Goal: Information Seeking & Learning: Learn about a topic

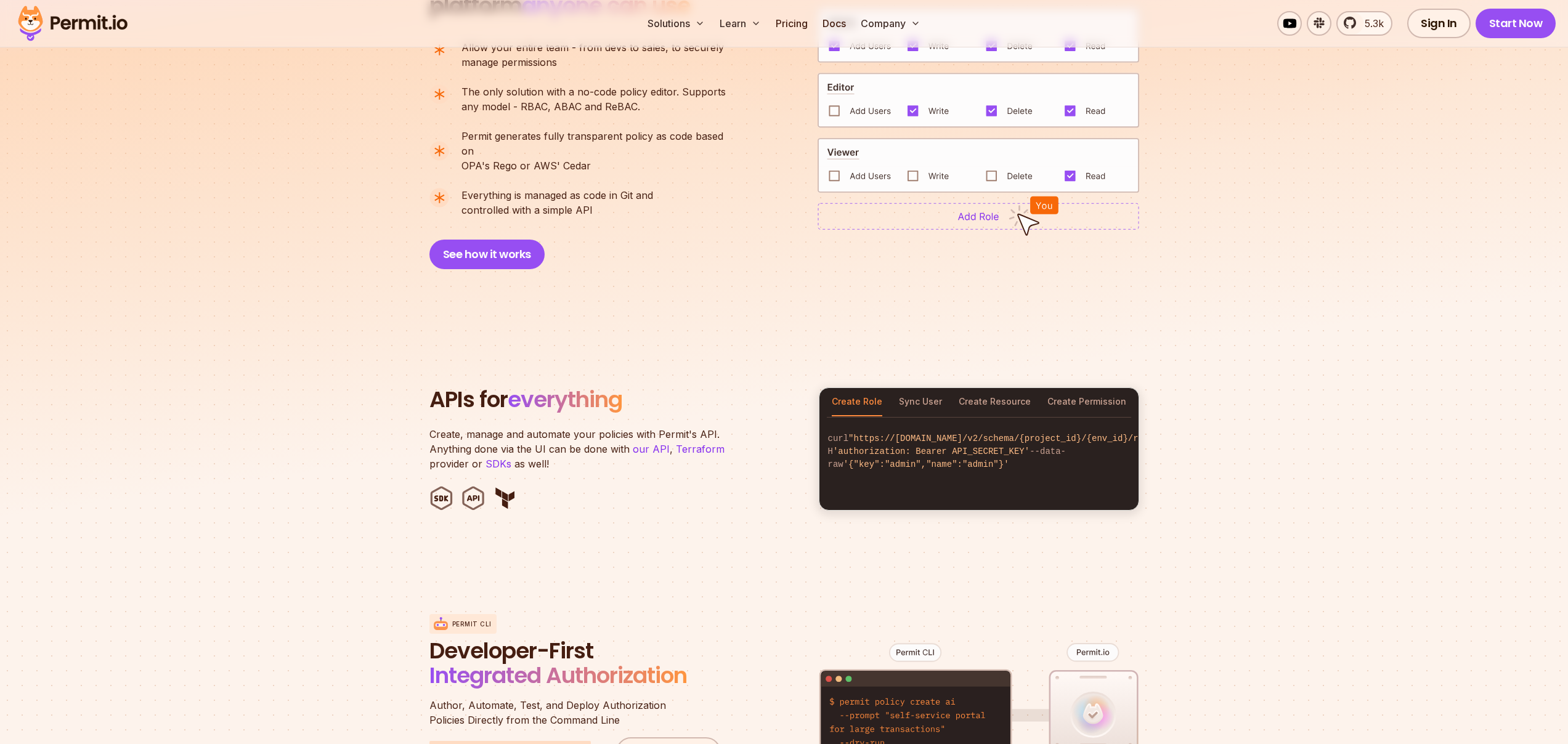
scroll to position [169, 0]
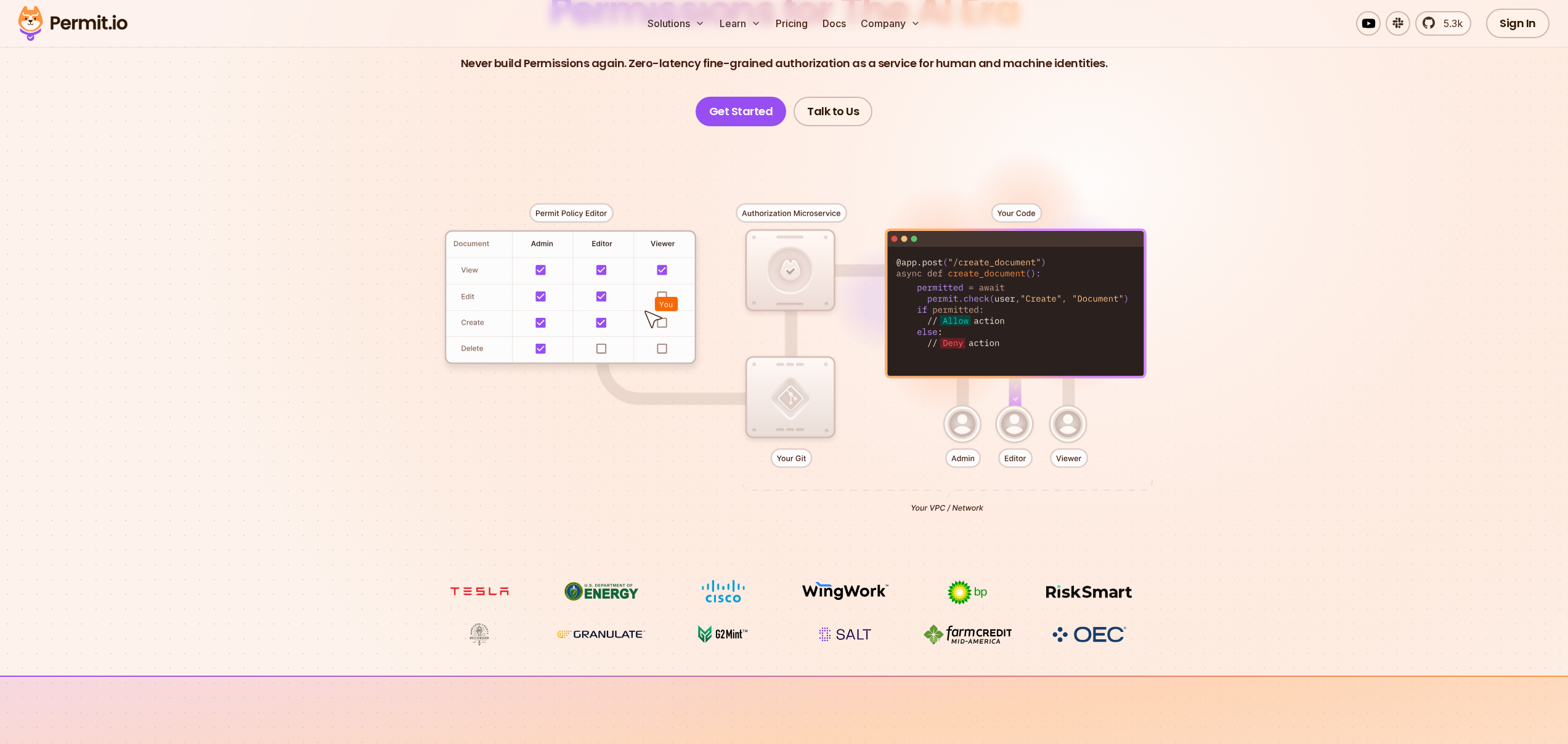
click at [658, 180] on div at bounding box center [784, 353] width 863 height 454
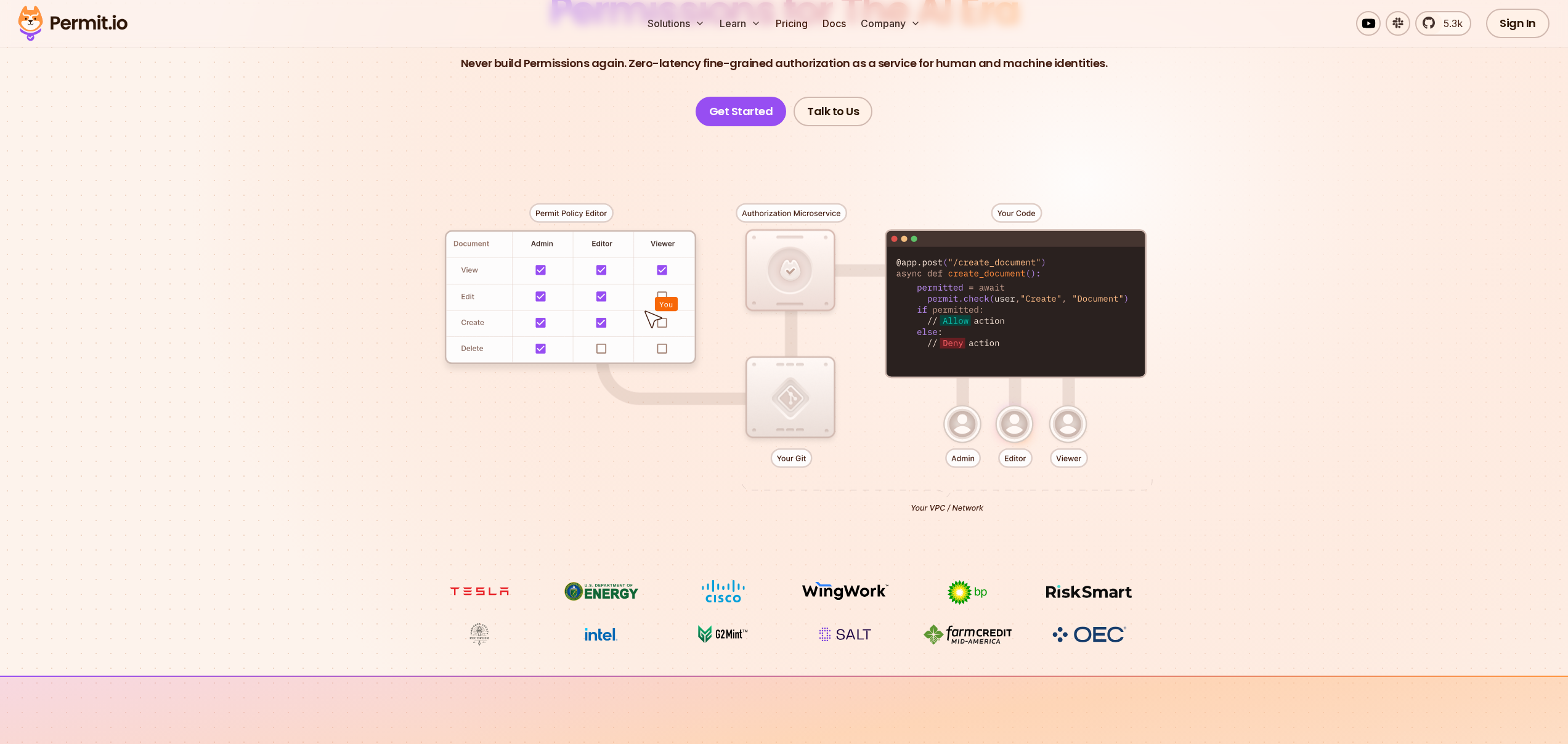
click at [794, 381] on div at bounding box center [784, 353] width 863 height 454
click at [793, 386] on div at bounding box center [784, 353] width 863 height 454
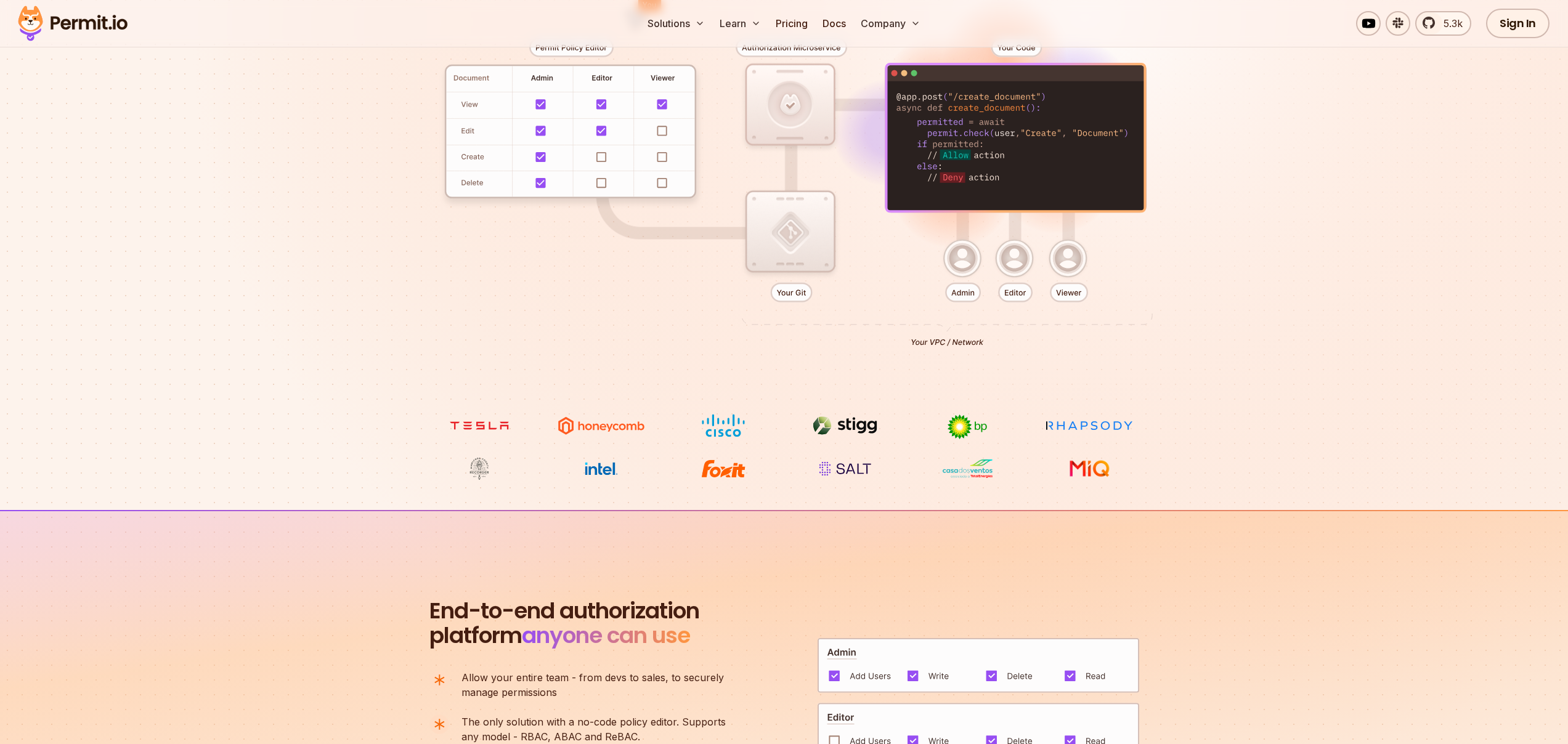
scroll to position [586, 0]
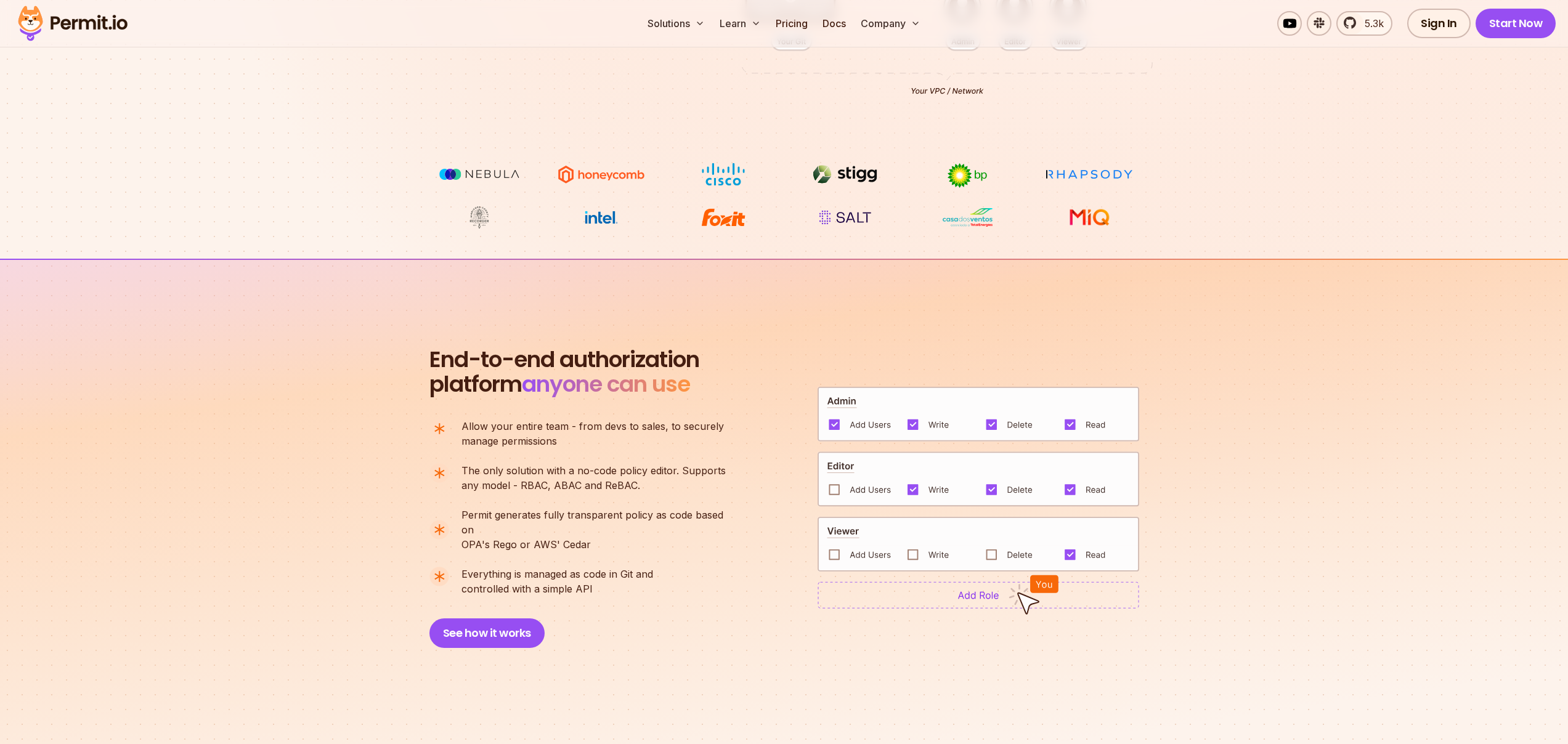
click at [834, 482] on img at bounding box center [978, 479] width 321 height 55
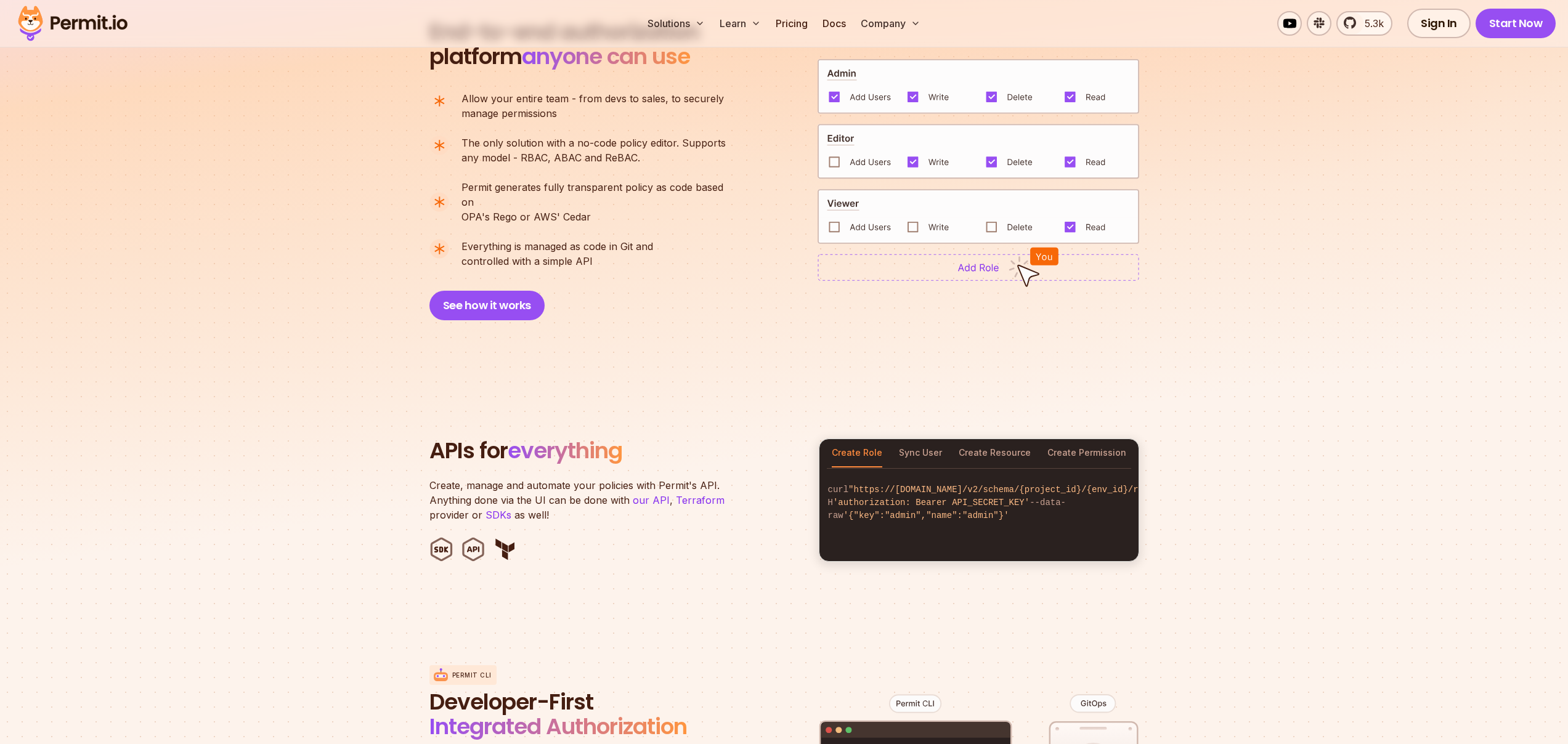
scroll to position [894, 0]
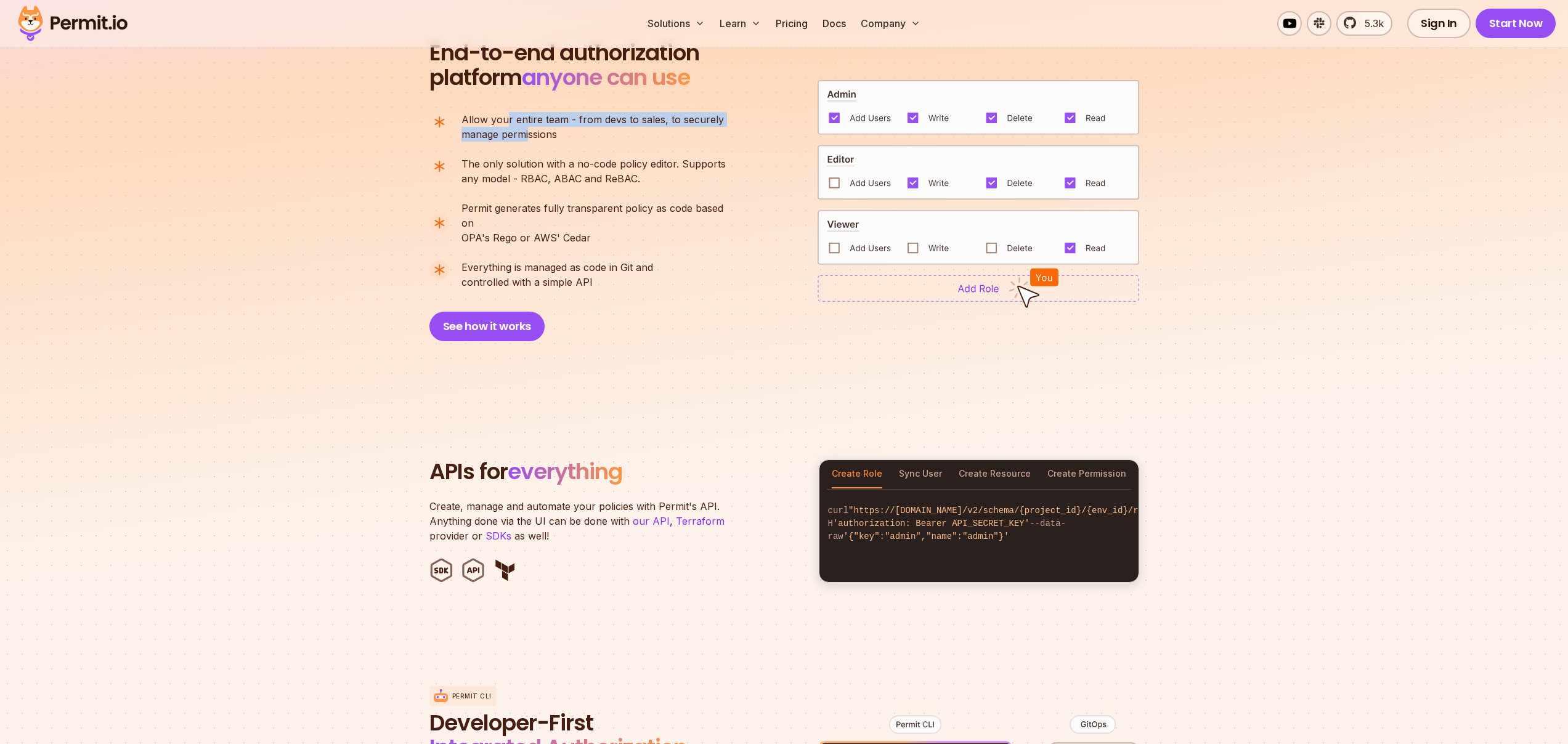
drag, startPoint x: 523, startPoint y: 128, endPoint x: 528, endPoint y: 134, distance: 7.8
click at [528, 134] on p "Allow your entire team - from devs to sales, to securely manage permissions" at bounding box center [592, 127] width 262 height 30
drag, startPoint x: 537, startPoint y: 117, endPoint x: 549, endPoint y: 144, distance: 29.5
click at [549, 144] on ul "Allow your entire team - from devs to sales, to securely manage permissions The…" at bounding box center [582, 200] width 307 height 177
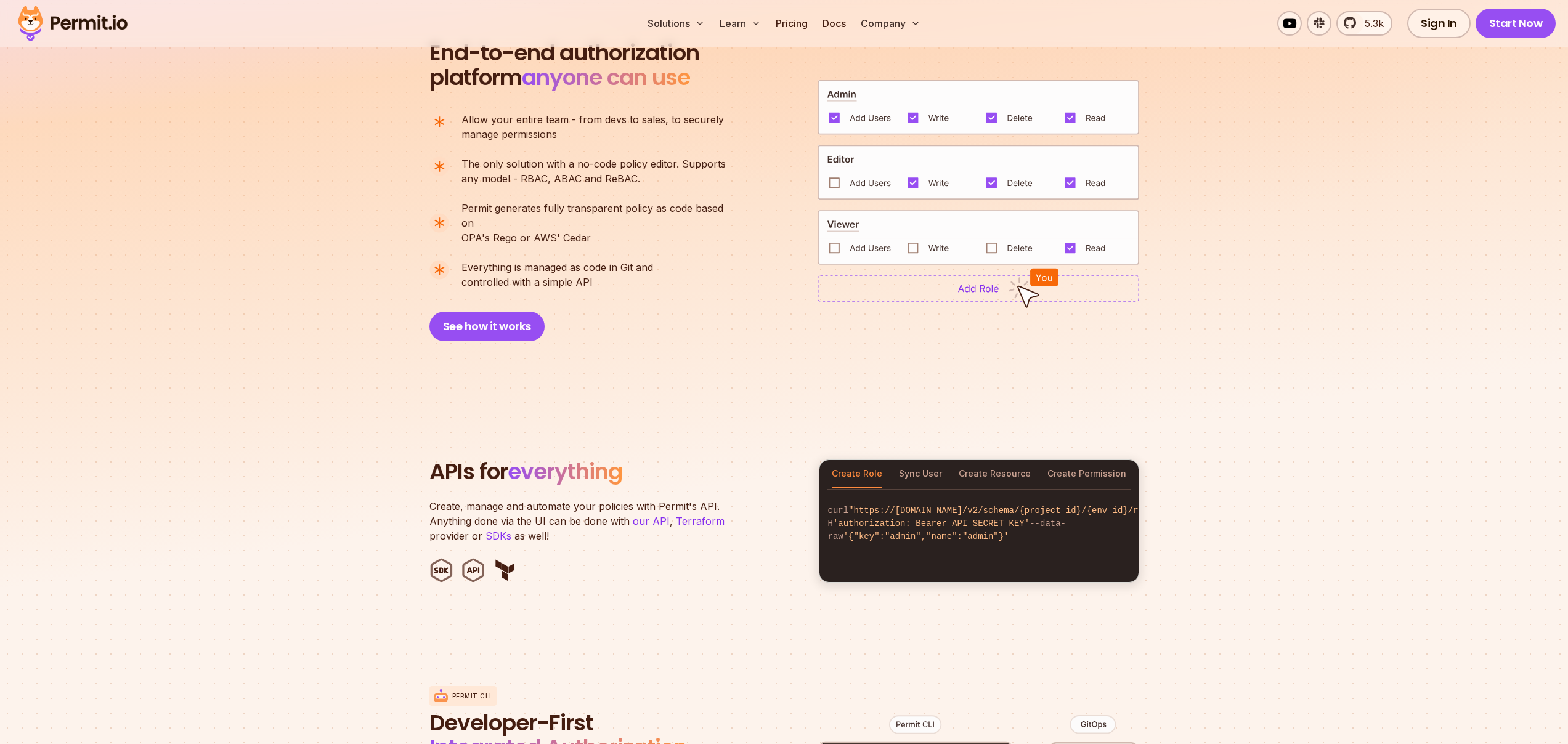
click at [549, 145] on ul "Allow your entire team - from devs to sales, to securely manage permissions The…" at bounding box center [582, 200] width 307 height 177
drag, startPoint x: 546, startPoint y: 171, endPoint x: 547, endPoint y: 210, distance: 39.0
click at [547, 210] on ul "Allow your entire team - from devs to sales, to securely manage permissions The…" at bounding box center [582, 200] width 307 height 177
click at [547, 210] on span "Permit generates fully transparent policy as code based on" at bounding box center [599, 216] width 275 height 30
drag, startPoint x: 547, startPoint y: 226, endPoint x: 551, endPoint y: 233, distance: 8.1
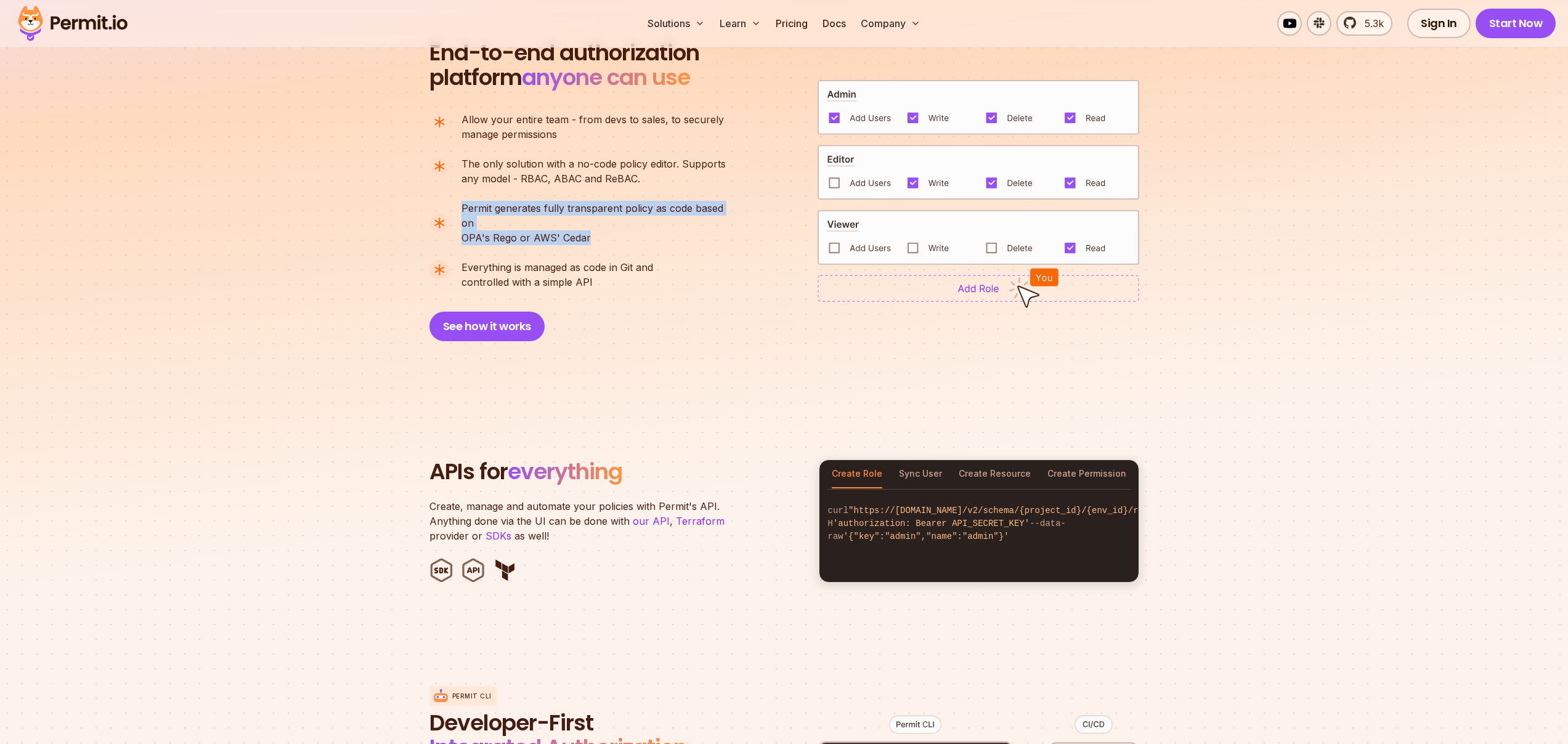
click at [551, 233] on ul "Allow your entire team - from devs to sales, to securely manage permissions The…" at bounding box center [582, 200] width 307 height 177
drag, startPoint x: 556, startPoint y: 223, endPoint x: 559, endPoint y: 230, distance: 7.6
click at [559, 230] on ul "Allow your entire team - from devs to sales, to securely manage permissions The…" at bounding box center [582, 200] width 307 height 177
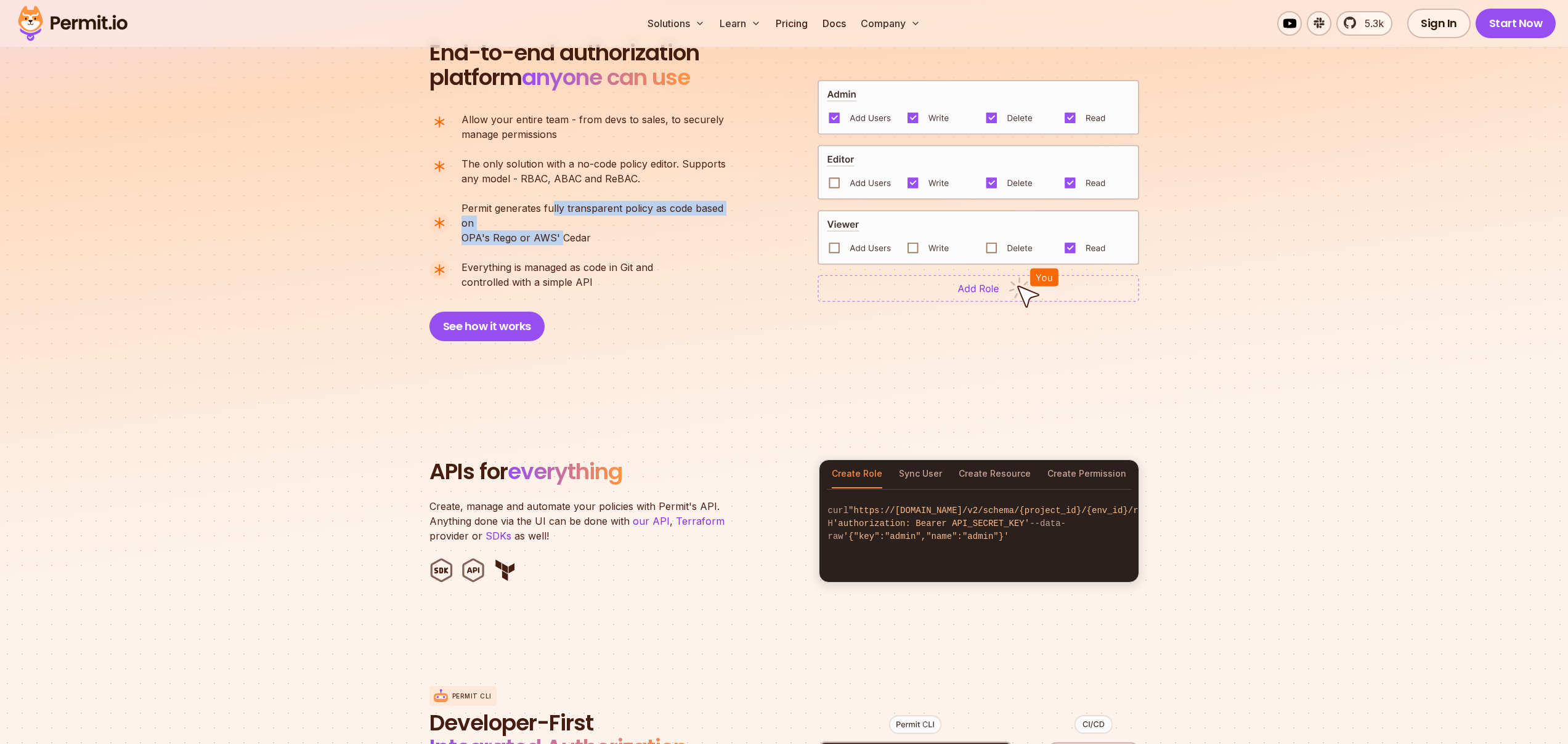
drag, startPoint x: 552, startPoint y: 206, endPoint x: 559, endPoint y: 223, distance: 18.4
click at [559, 223] on p "Permit generates fully transparent policy as code based on OPA's [PERSON_NAME] …" at bounding box center [599, 223] width 275 height 45
drag, startPoint x: 554, startPoint y: 203, endPoint x: 558, endPoint y: 224, distance: 21.4
click at [558, 224] on p "Permit generates fully transparent policy as code based on OPA's [PERSON_NAME] …" at bounding box center [599, 223] width 275 height 45
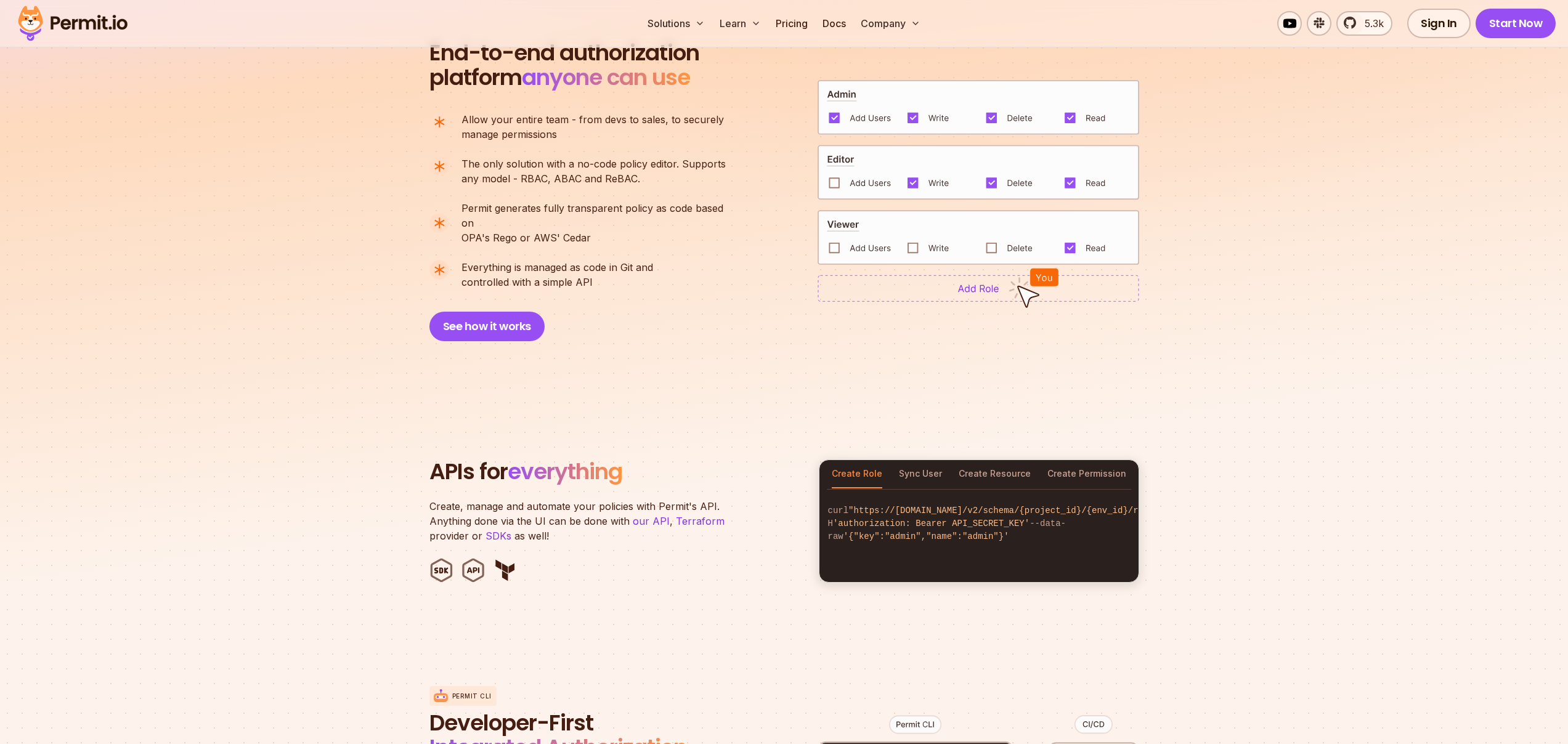
click at [553, 211] on span "Permit generates fully transparent policy as code based on" at bounding box center [599, 216] width 275 height 30
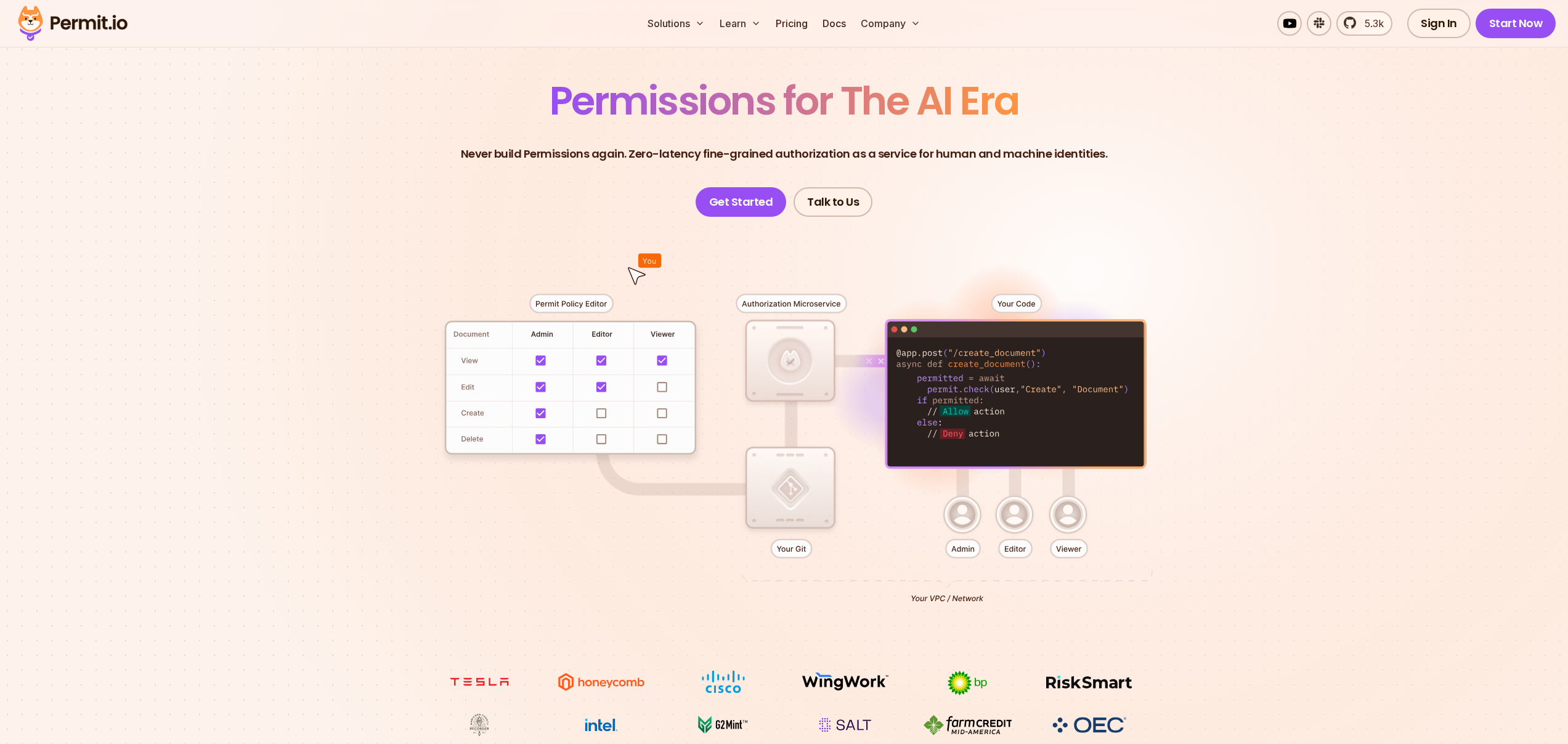
scroll to position [0, 0]
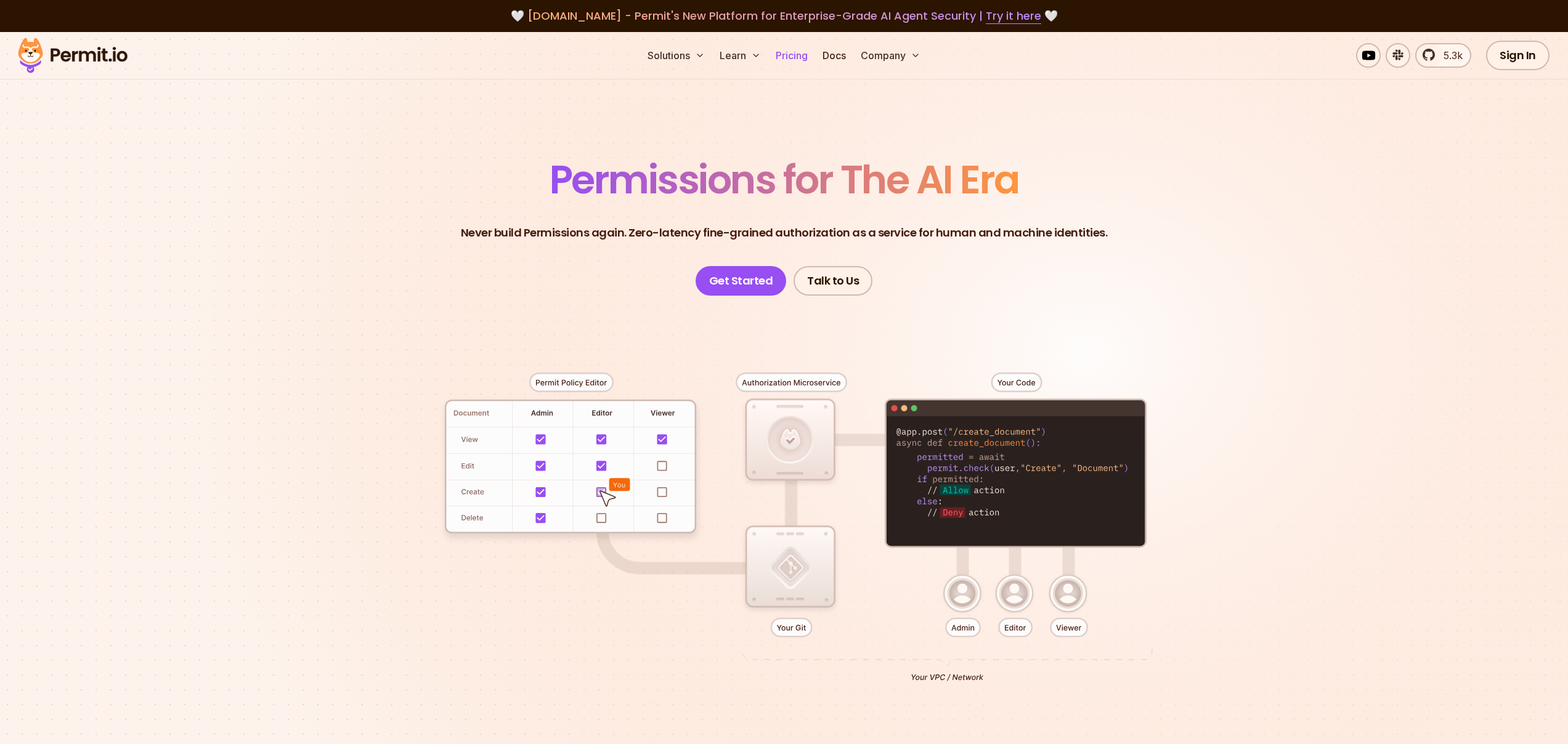
click at [784, 52] on link "Pricing" at bounding box center [791, 55] width 42 height 24
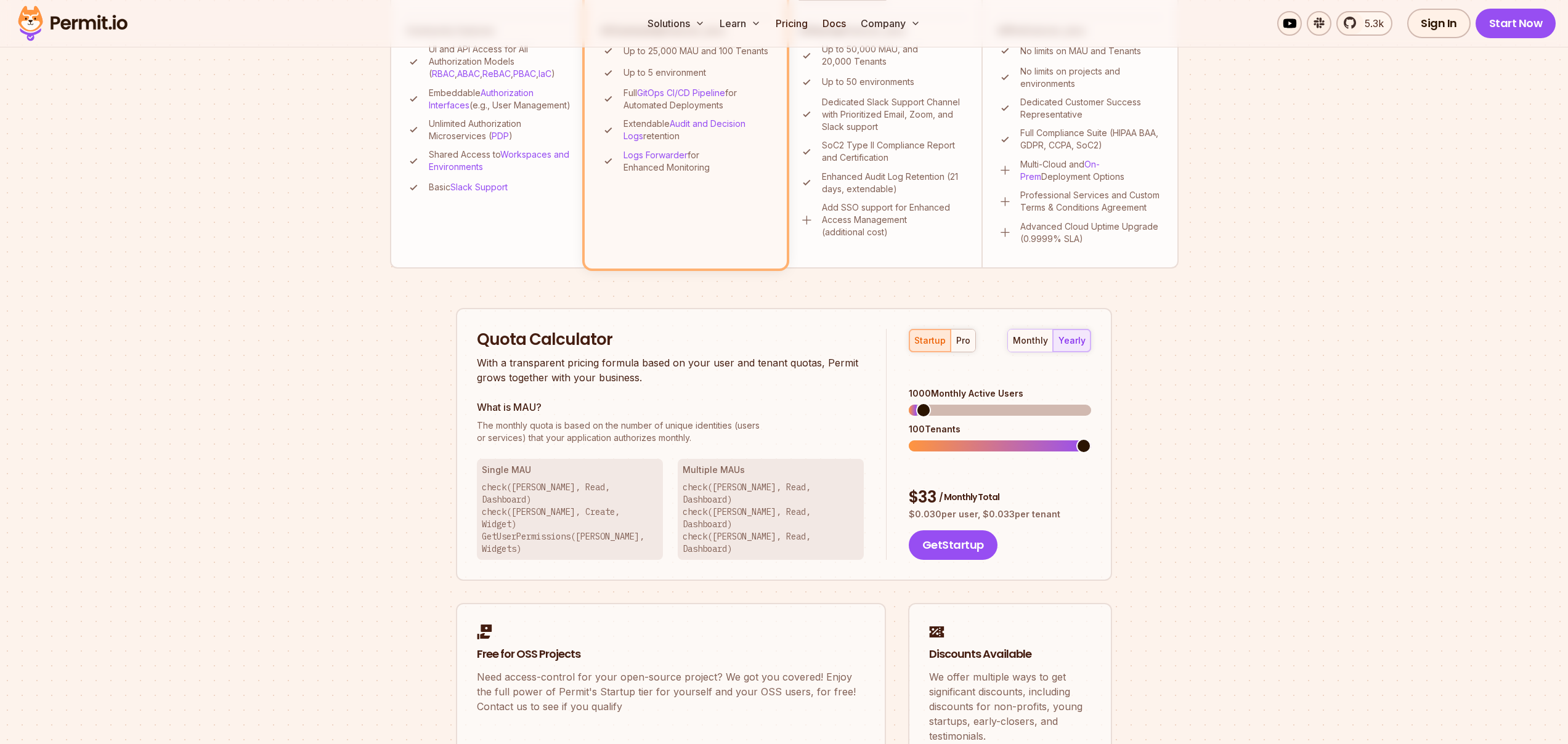
scroll to position [582, 0]
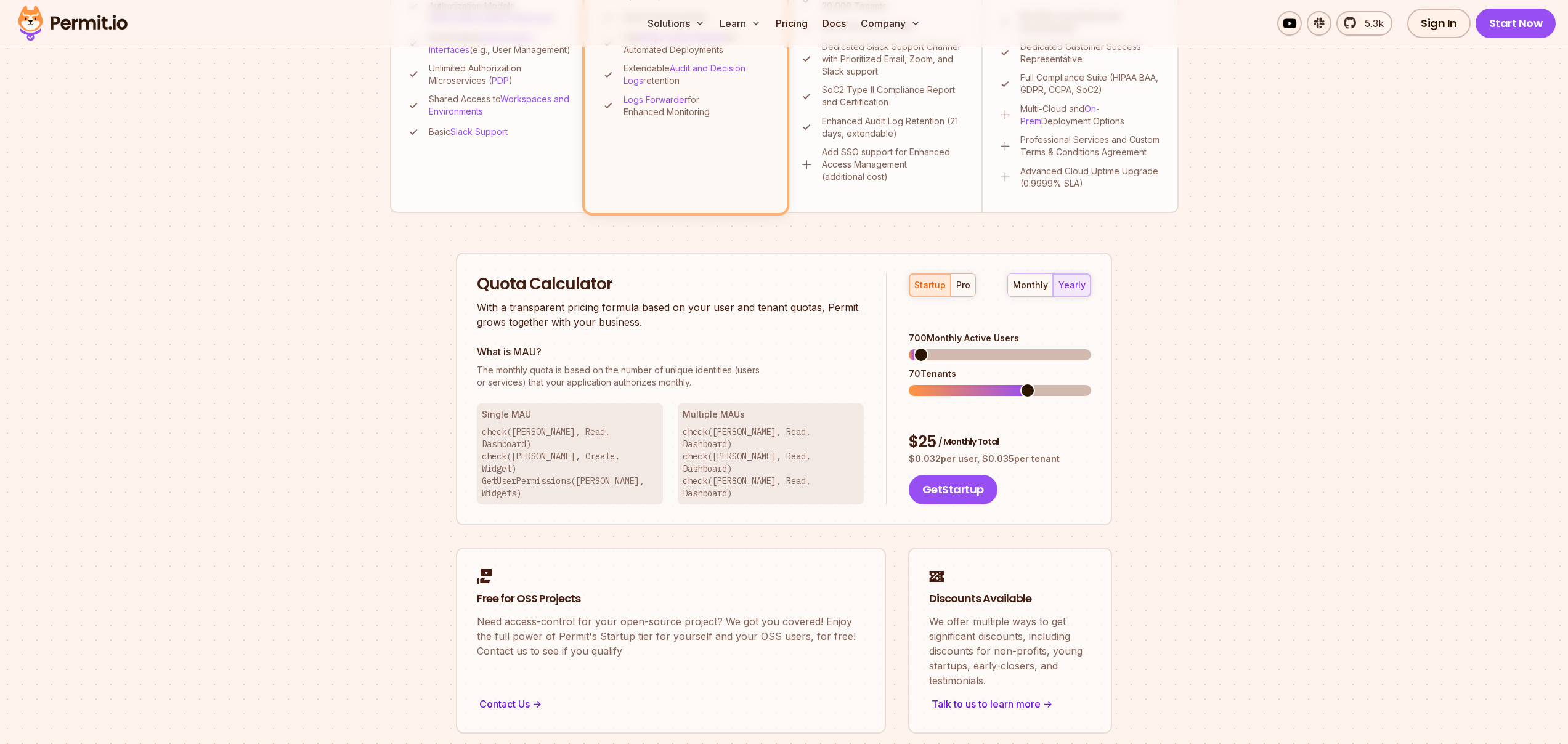
click at [914, 347] on span at bounding box center [921, 354] width 15 height 15
click at [967, 289] on button "pro" at bounding box center [962, 284] width 24 height 22
click at [962, 284] on div "startup pro" at bounding box center [941, 285] width 67 height 23
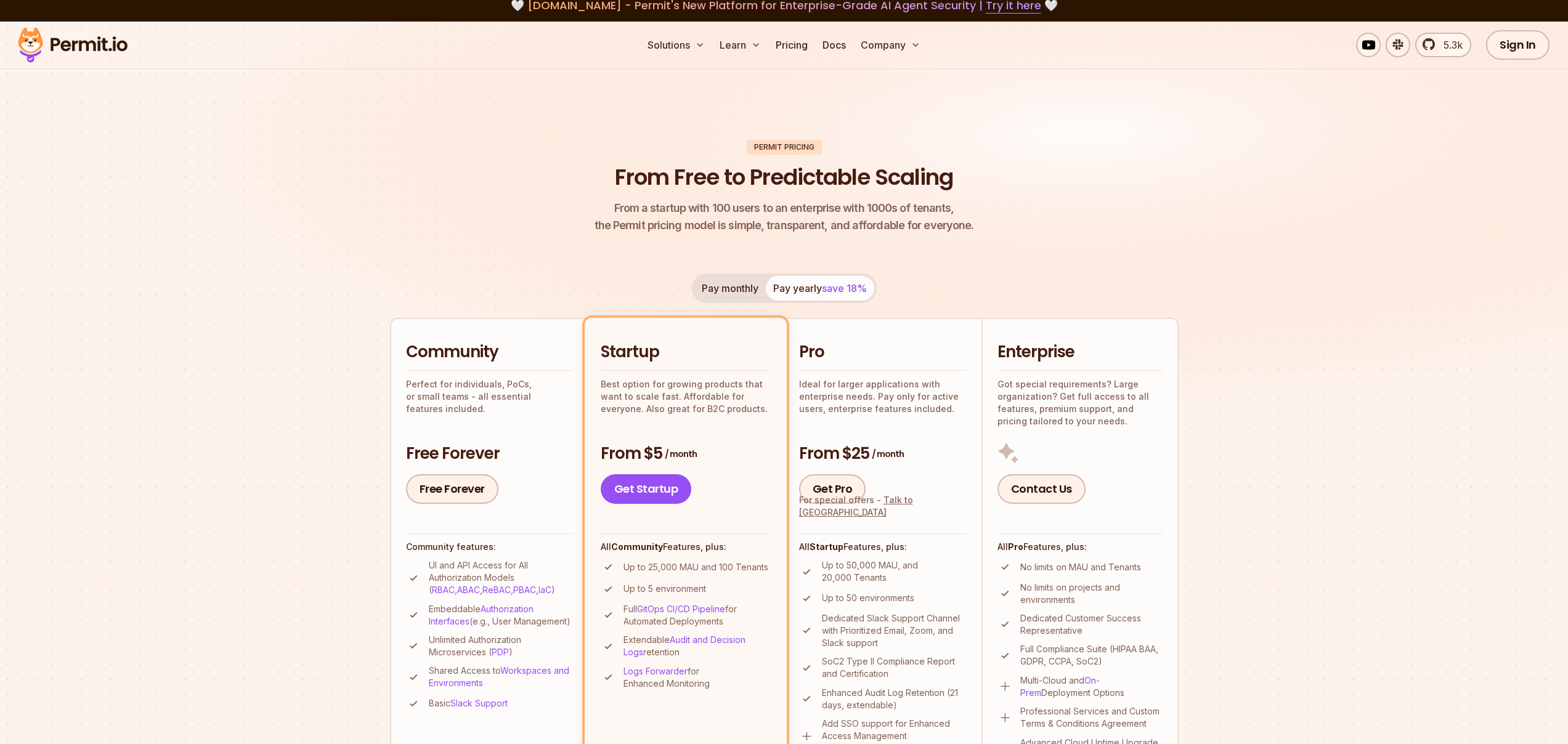
scroll to position [0, 0]
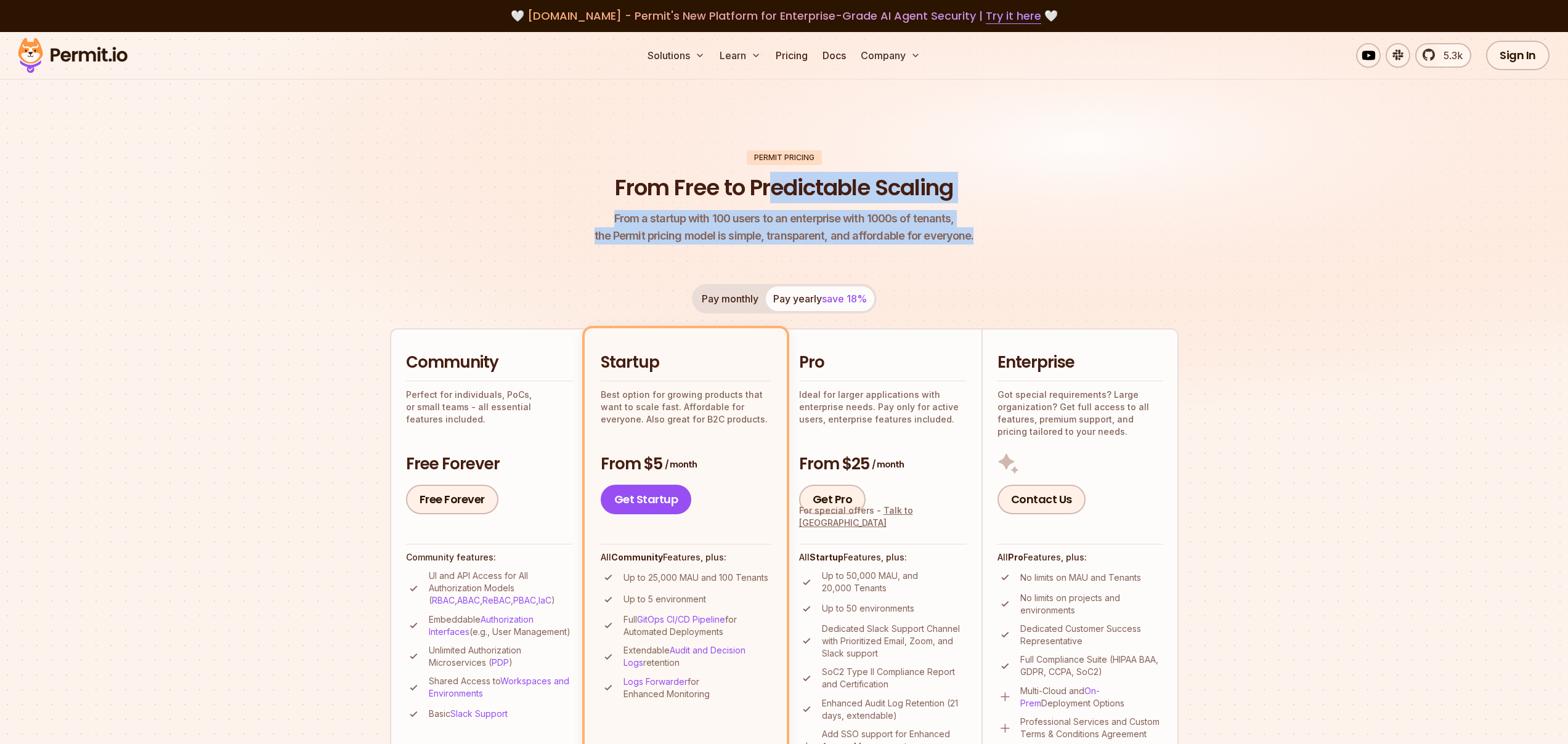
drag, startPoint x: 776, startPoint y: 179, endPoint x: 801, endPoint y: 248, distance: 73.4
click at [801, 248] on div "Permit Pricing From Free to Predictable Scaling From a startup with 100 users t…" at bounding box center [784, 732] width 788 height 1166
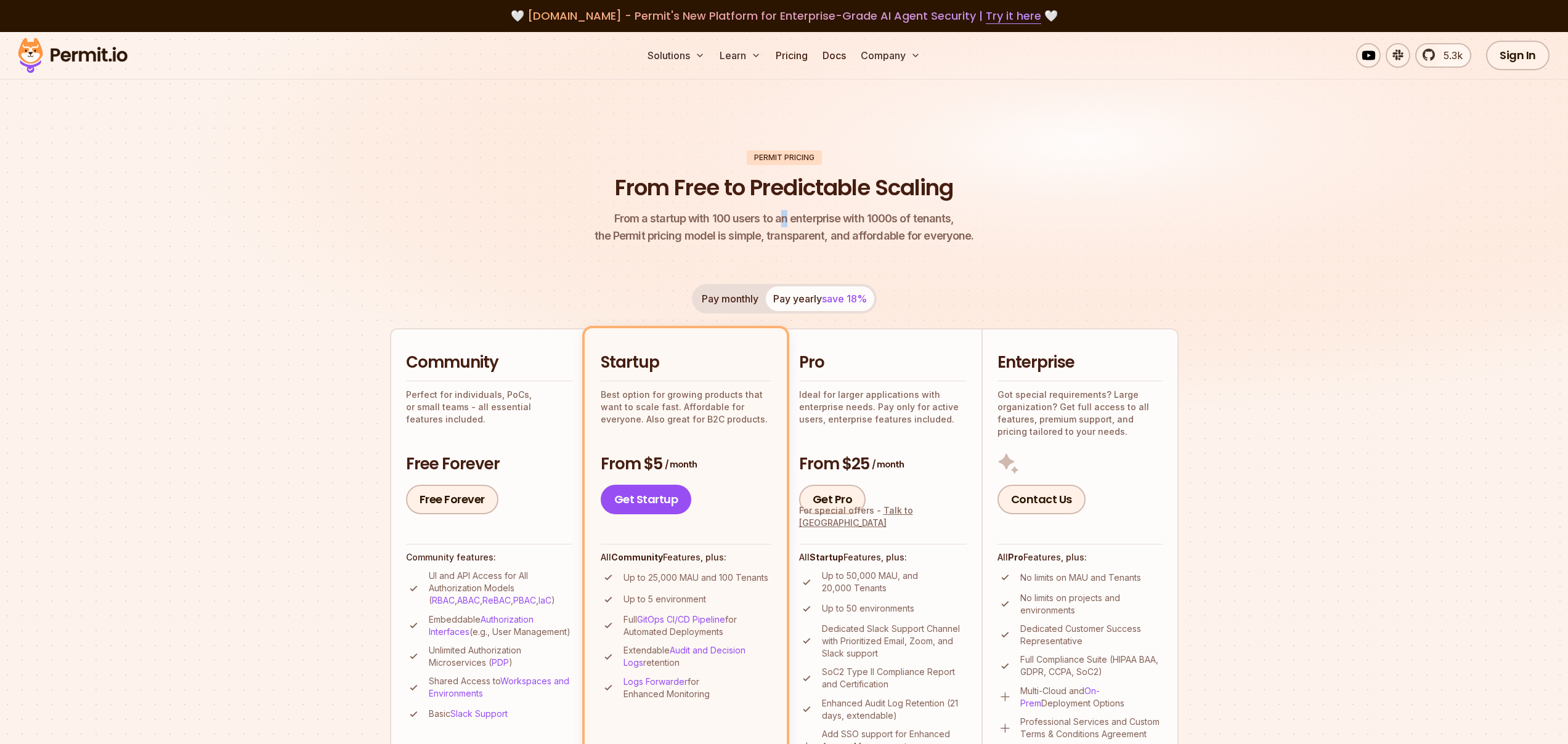
click at [784, 222] on span "From a startup with 100 users to an enterprise with 1000s of tenants," at bounding box center [784, 219] width 379 height 17
click at [835, 53] on link "Docs" at bounding box center [834, 55] width 33 height 24
